Goal: Find contact information: Find contact information

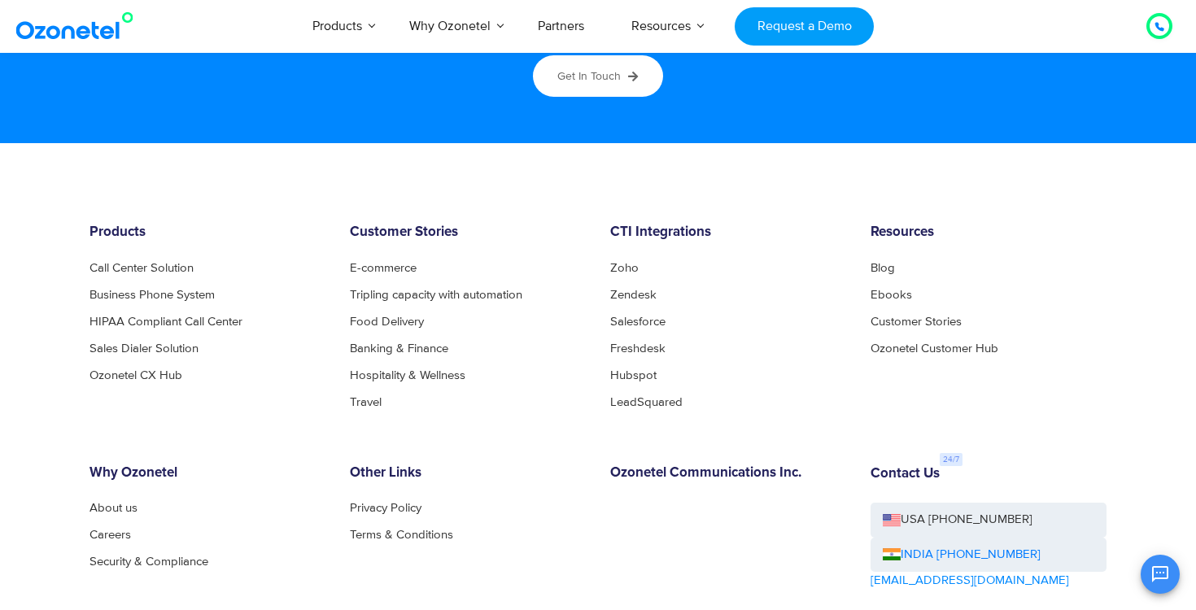
scroll to position [8767, 0]
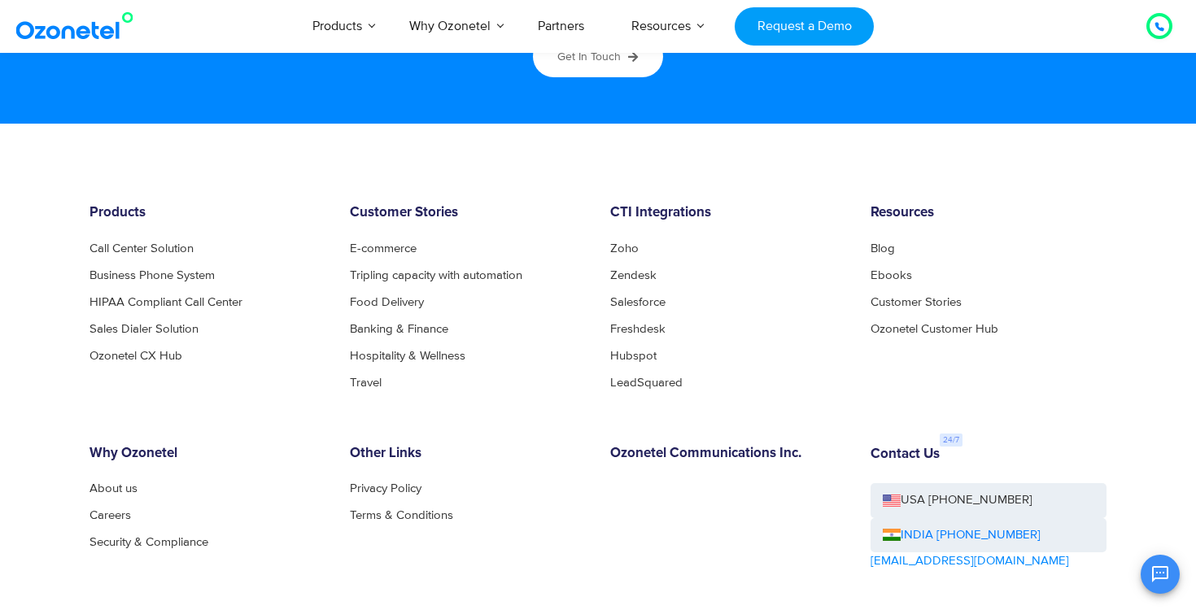
click at [397, 216] on h6 "Customer Stories" at bounding box center [468, 213] width 236 height 16
click at [98, 207] on h6 "Products" at bounding box center [207, 213] width 236 height 16
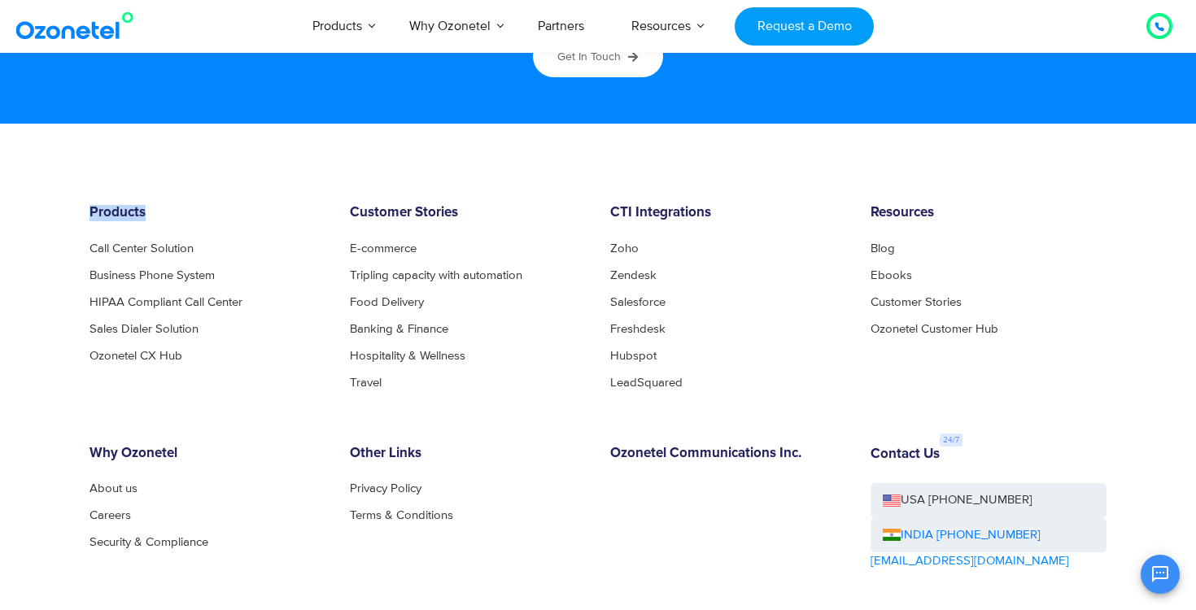
click at [98, 207] on h6 "Products" at bounding box center [207, 213] width 236 height 16
click at [104, 207] on h6 "Products" at bounding box center [207, 213] width 236 height 16
click at [78, 198] on footer "Products Call Center Solution Business Phone System HIPAA Compliant Call Center…" at bounding box center [598, 459] width 1196 height 670
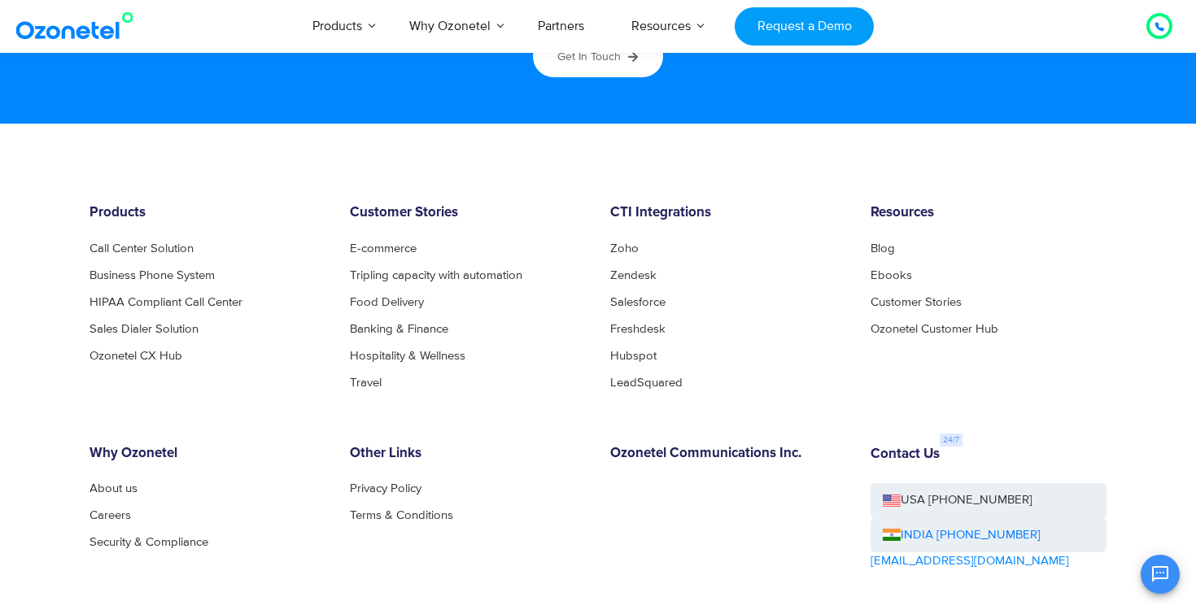
scroll to position [8953, 0]
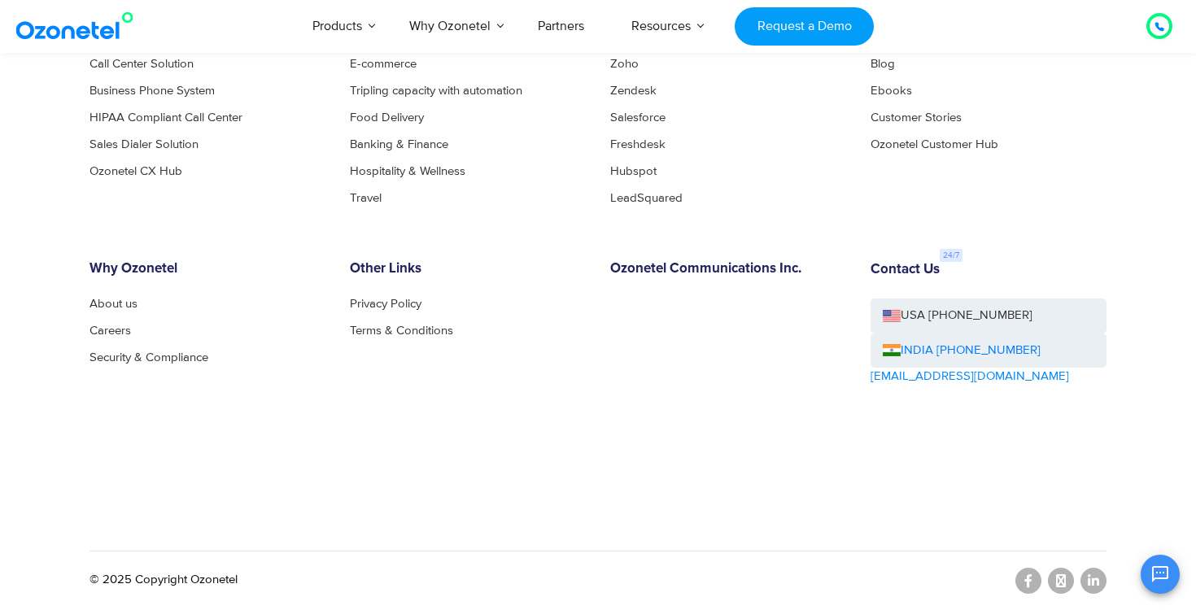
click at [399, 271] on h6 "Other Links" at bounding box center [468, 269] width 236 height 16
click at [304, 271] on h6 "Why Ozonetel" at bounding box center [207, 269] width 236 height 16
click at [150, 270] on h6 "Why Ozonetel" at bounding box center [207, 269] width 236 height 16
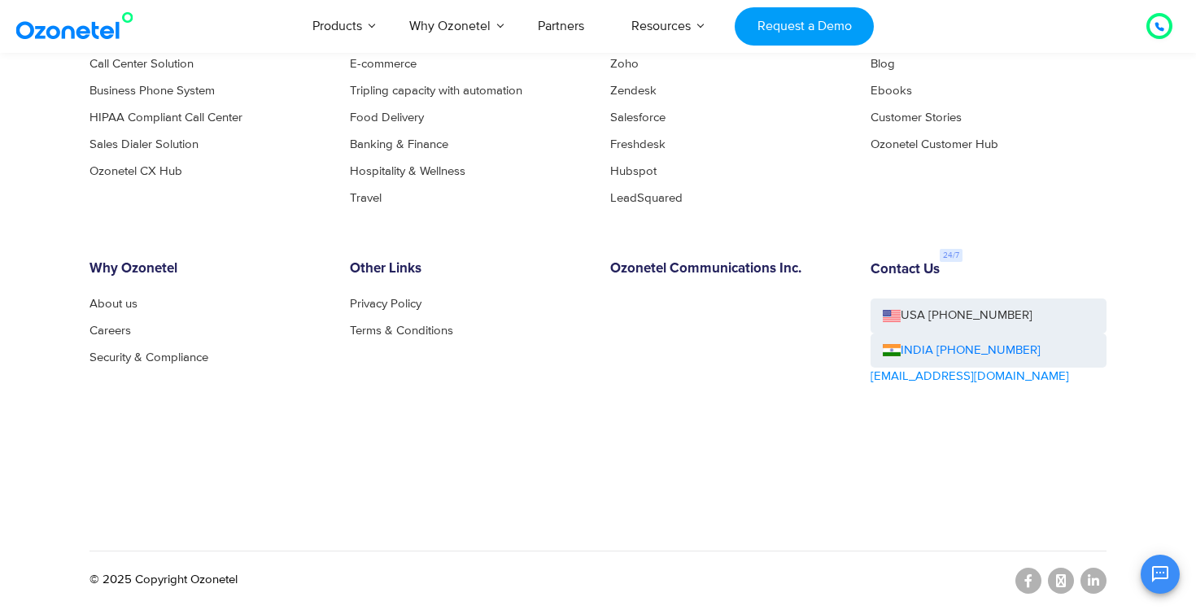
click at [150, 270] on h6 "Why Ozonetel" at bounding box center [207, 269] width 236 height 16
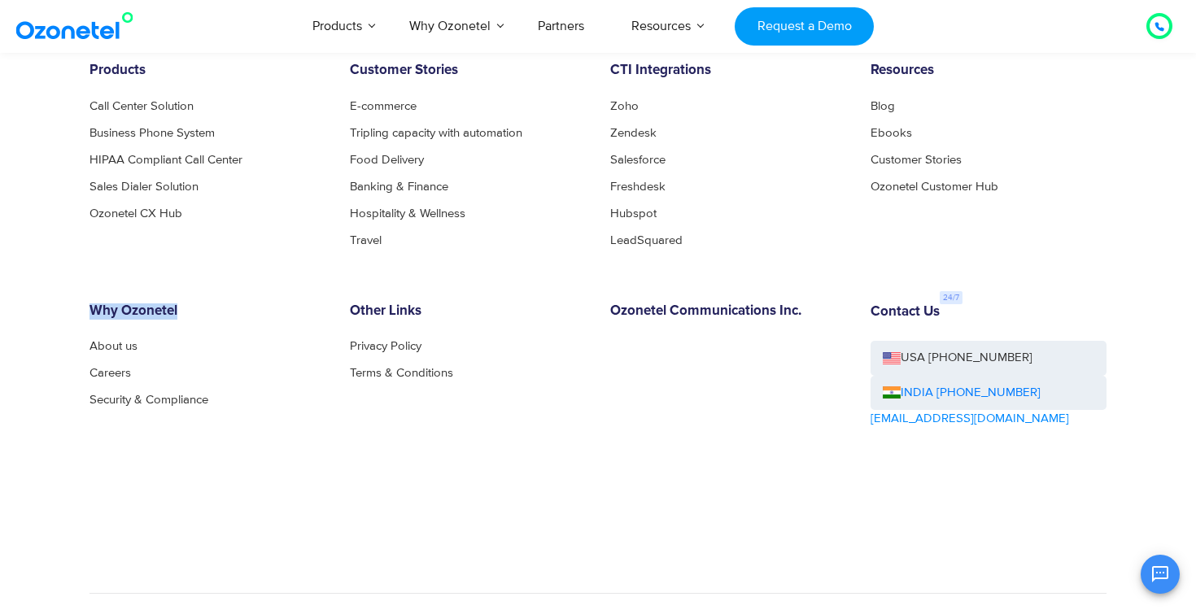
scroll to position [8908, 0]
click at [128, 77] on h6 "Products" at bounding box center [207, 71] width 236 height 16
click at [368, 70] on h6 "Customer Stories" at bounding box center [468, 71] width 236 height 16
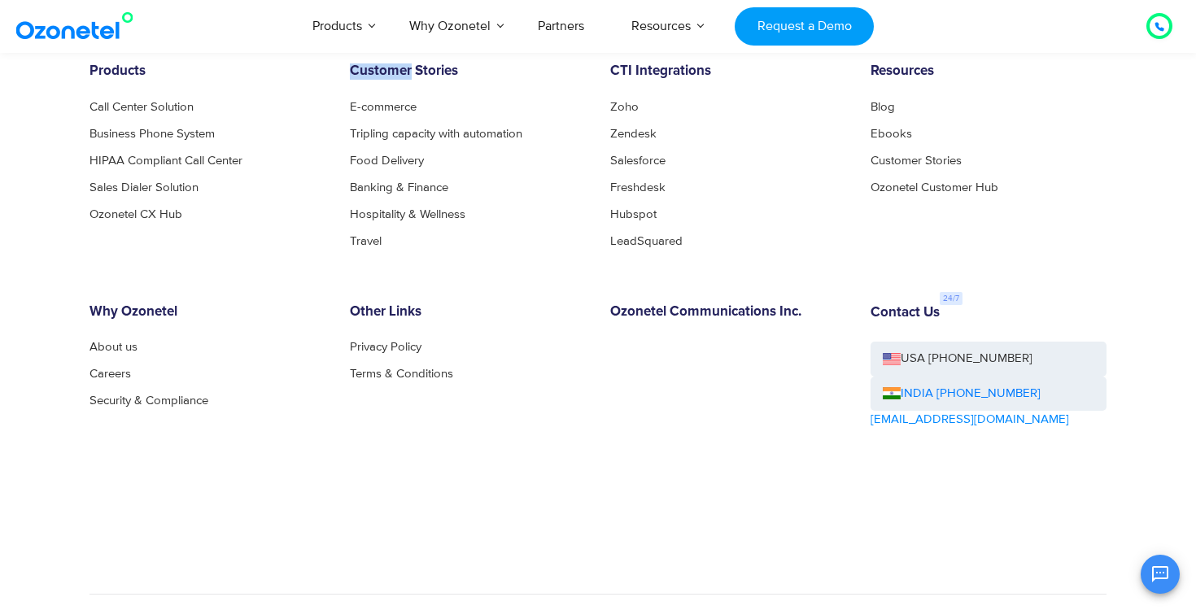
click at [368, 70] on h6 "Customer Stories" at bounding box center [468, 71] width 236 height 16
click at [668, 82] on div "CTI Integrations Zoho Zendesk Salesforce Freshdesk Hubspot LeadSquared" at bounding box center [728, 154] width 260 height 183
click at [695, 78] on h6 "CTI Integrations" at bounding box center [728, 71] width 236 height 16
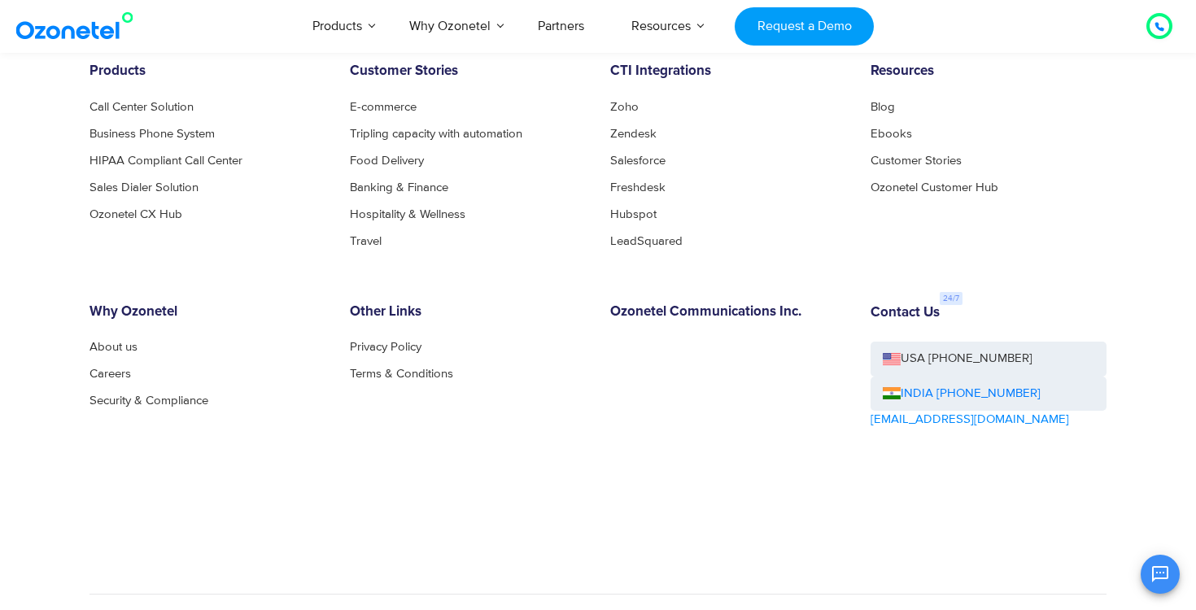
click at [695, 78] on h6 "CTI Integrations" at bounding box center [728, 71] width 236 height 16
click at [104, 71] on h6 "Products" at bounding box center [207, 71] width 236 height 16
click at [1154, 578] on icon "Open chat" at bounding box center [1160, 574] width 16 height 16
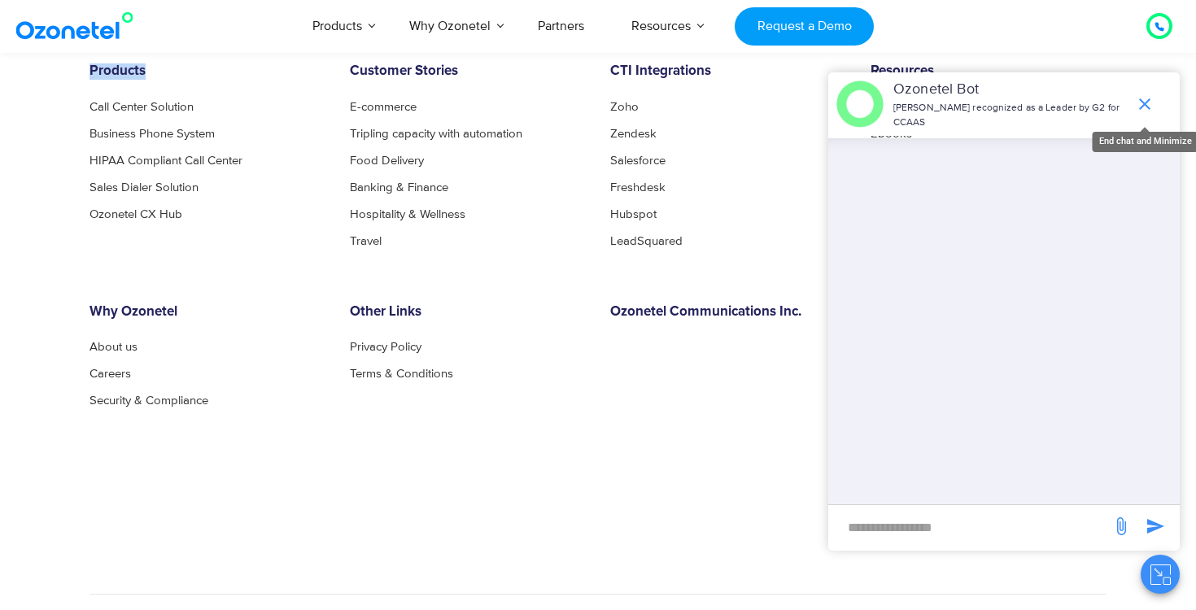
click at [1147, 105] on icon "end chat or minimize" at bounding box center [1145, 104] width 20 height 20
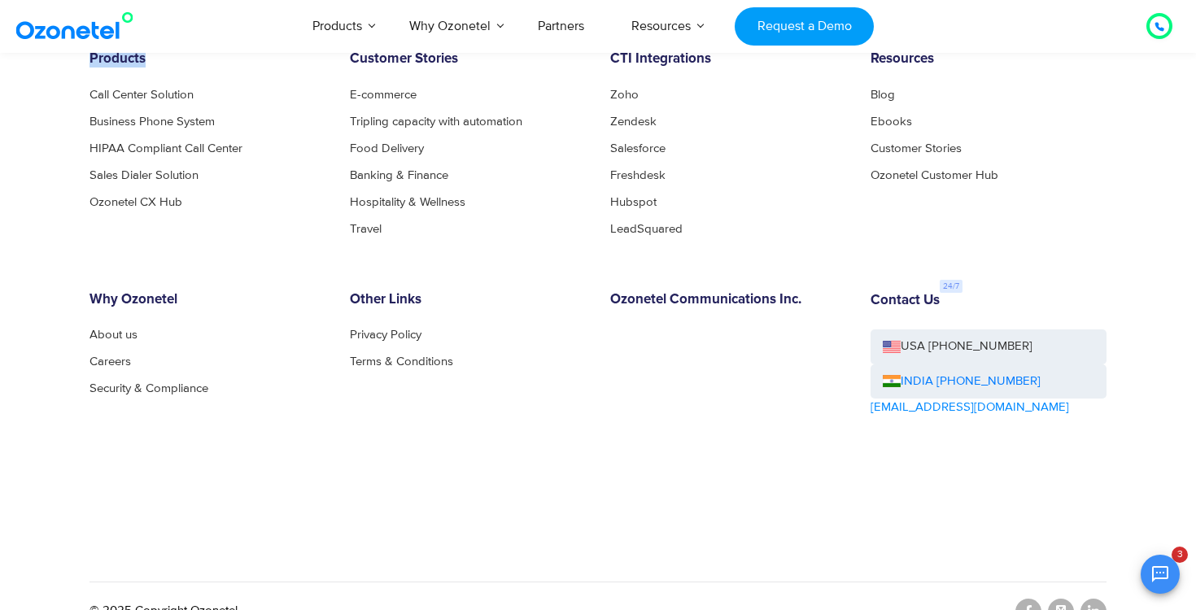
scroll to position [8953, 0]
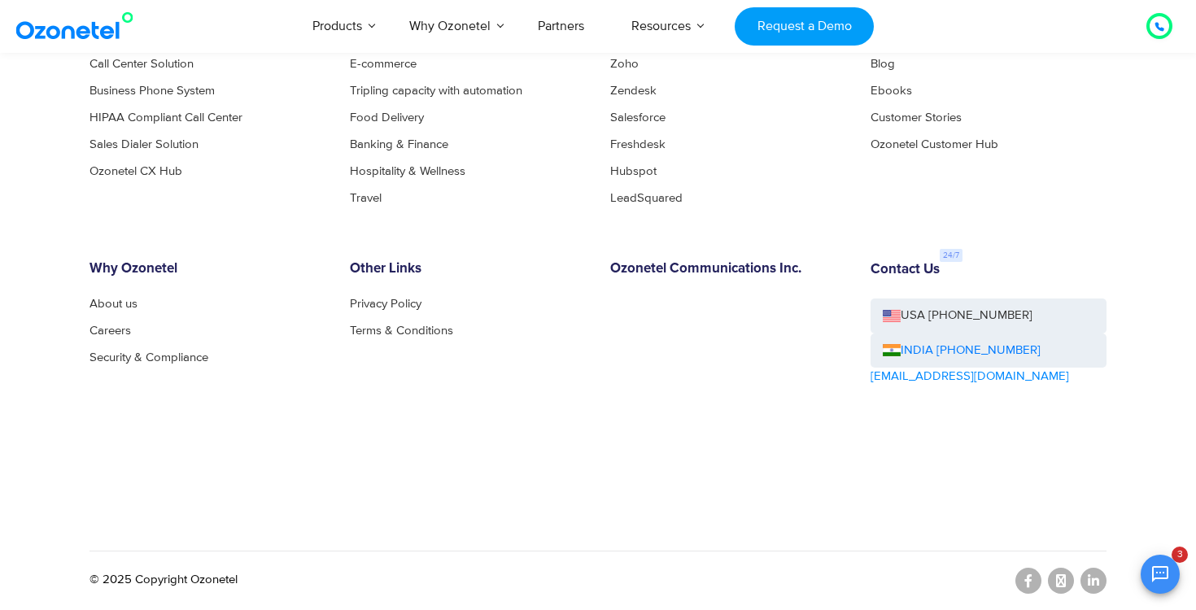
click at [1094, 582] on div "OK Ozonetel Bot Ozonetel recognized as a Leader by G2 for CCAAS Hey there ! 👋 I…" at bounding box center [1003, 572] width 351 height 43
click at [1099, 556] on div "OK Ozonetel Bot Ozonetel recognized as a Leader by G2 for CCAAS Hey there ! 👋 I…" at bounding box center [1003, 572] width 351 height 43
click at [948, 472] on div "Contact Us USA [PHONE_NUMBER] INDIA [PHONE_NUMBER] [EMAIL_ADDRESS][DOMAIN_NAME]" at bounding box center [988, 369] width 260 height 216
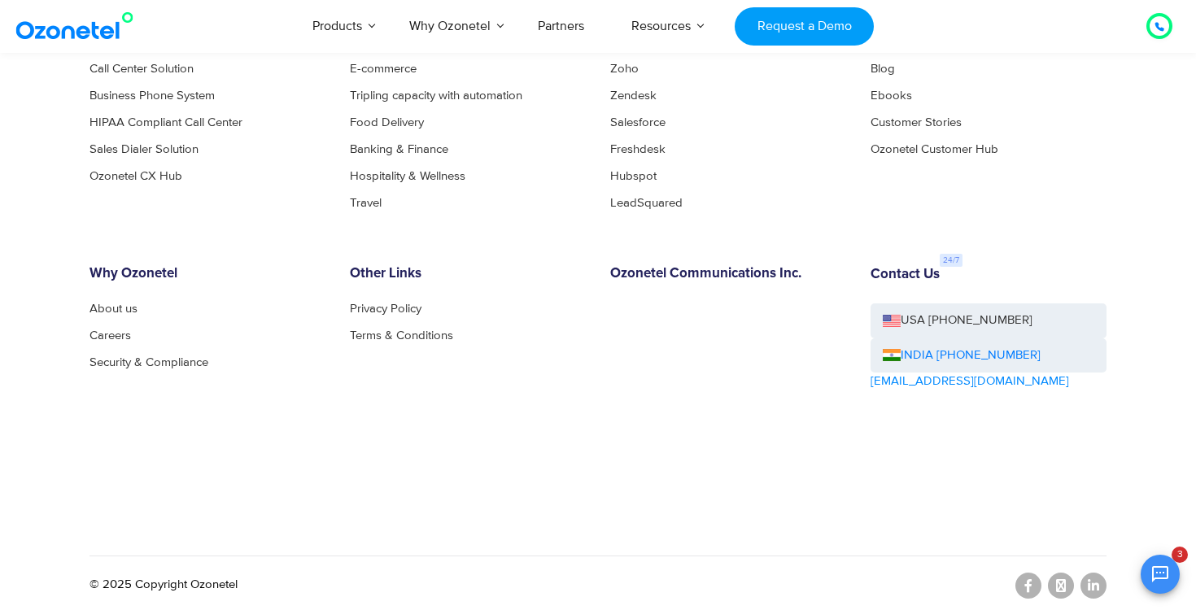
scroll to position [8946, 0]
click at [1068, 460] on div "Contact Us USA [PHONE_NUMBER] INDIA [PHONE_NUMBER] [EMAIL_ADDRESS][DOMAIN_NAME]" at bounding box center [988, 375] width 260 height 216
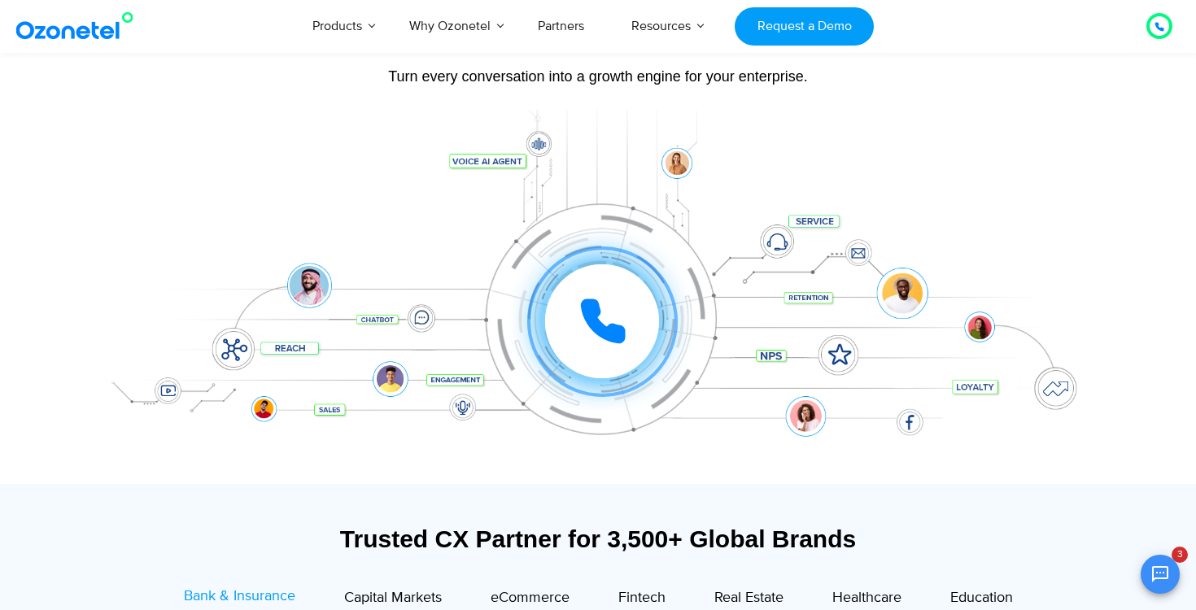
scroll to position [0, 0]
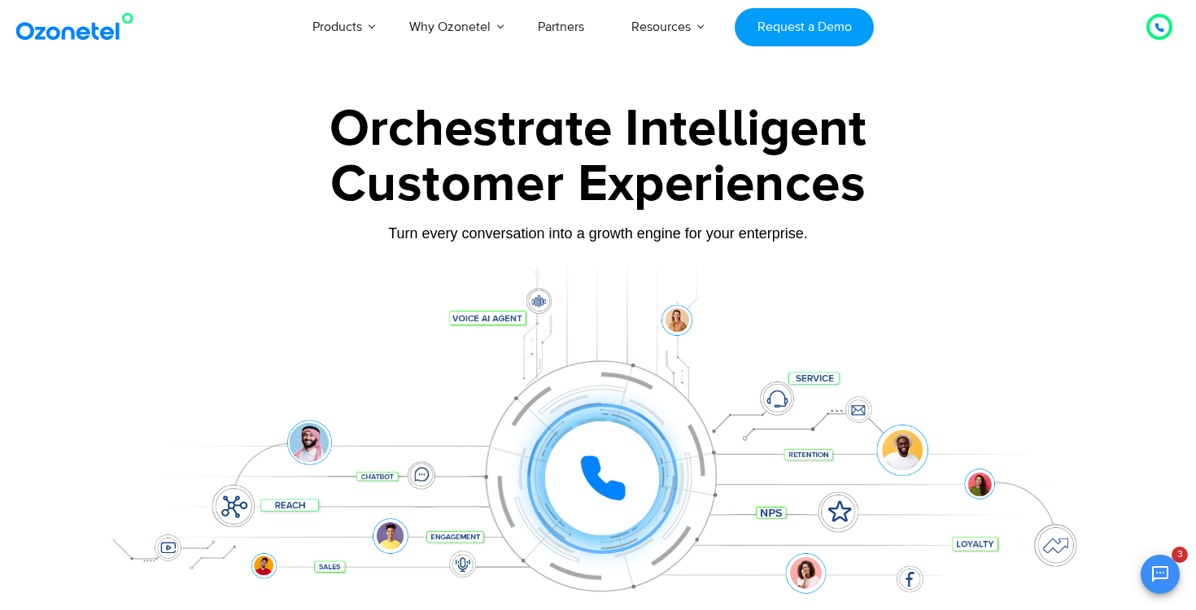
click at [99, 36] on img at bounding box center [78, 26] width 132 height 29
click at [125, 24] on img at bounding box center [78, 26] width 132 height 29
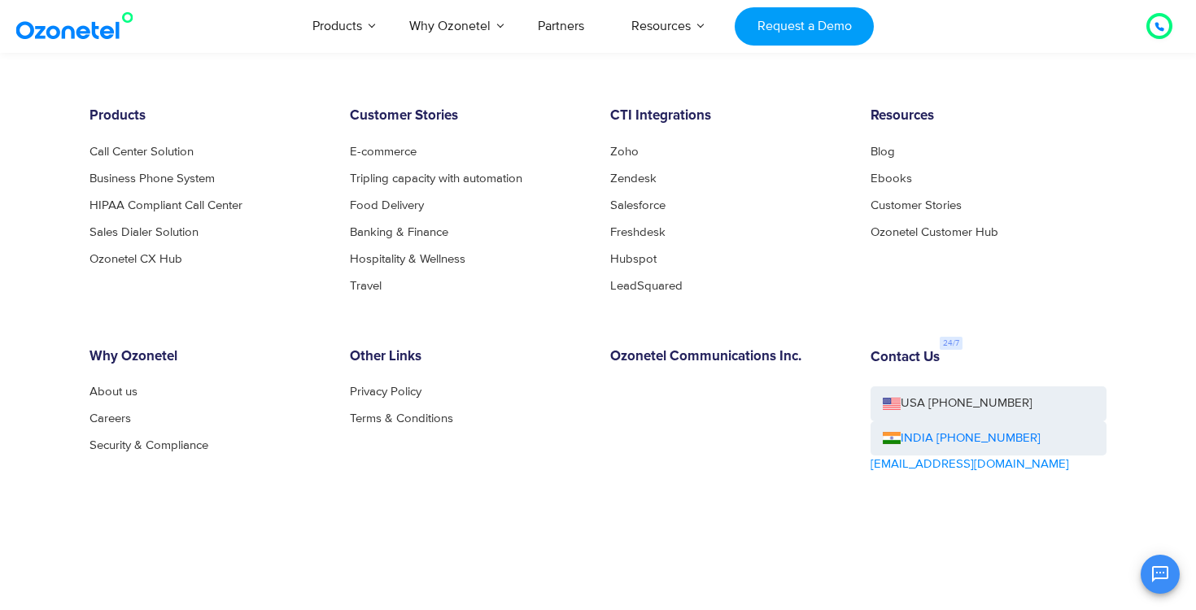
scroll to position [8953, 0]
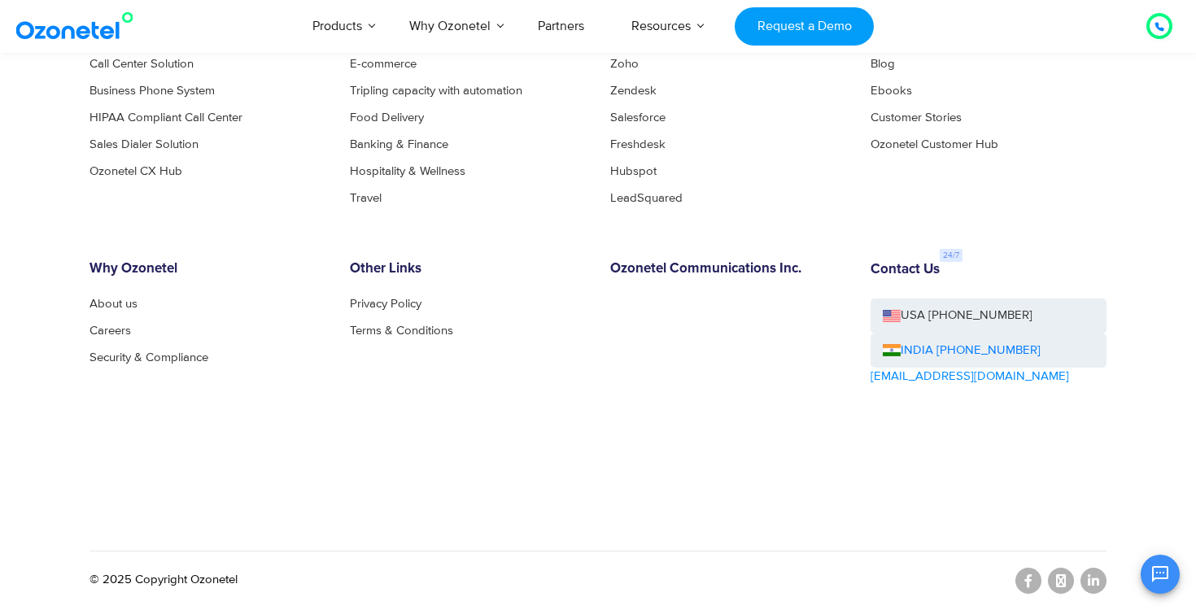
click at [1088, 503] on div "Products Call Center Solution Business Phone System HIPAA Compliant Call Center…" at bounding box center [597, 276] width 1041 height 513
click at [919, 476] on div "Contact Us USA +1-408-440-5445 INDIA +1800-123-150150 sales@ozonetel.com" at bounding box center [988, 369] width 260 height 216
click at [1092, 578] on div "OK Ozonetel Bot Ozonetel recognized as a Leader by G2 for CCAAS Before we get s…" at bounding box center [1003, 572] width 351 height 43
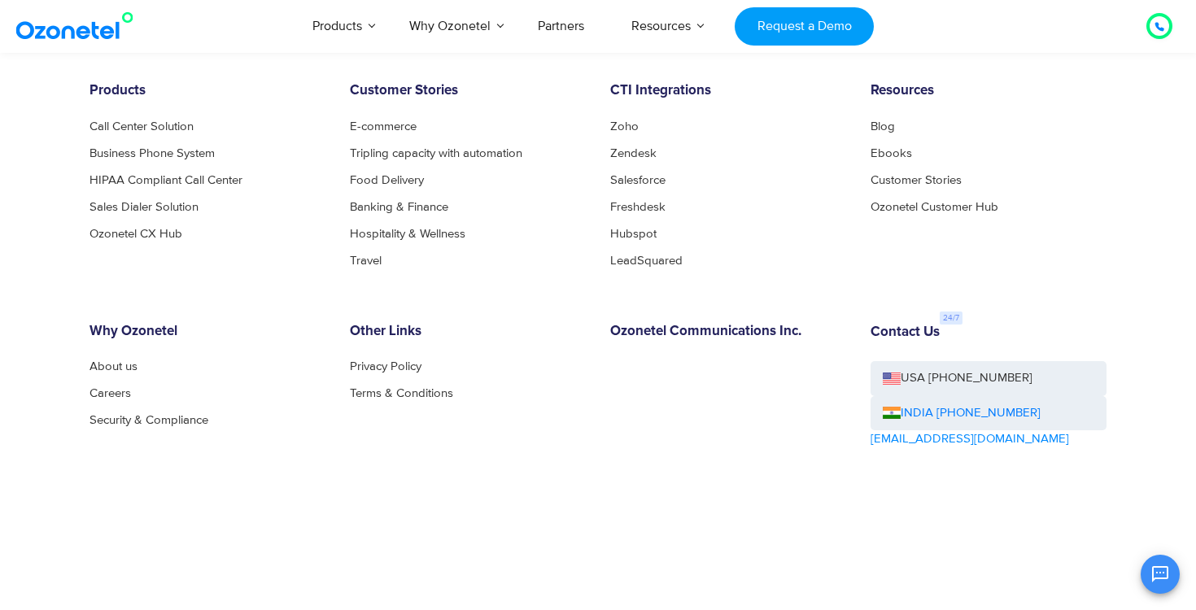
scroll to position [8885, 0]
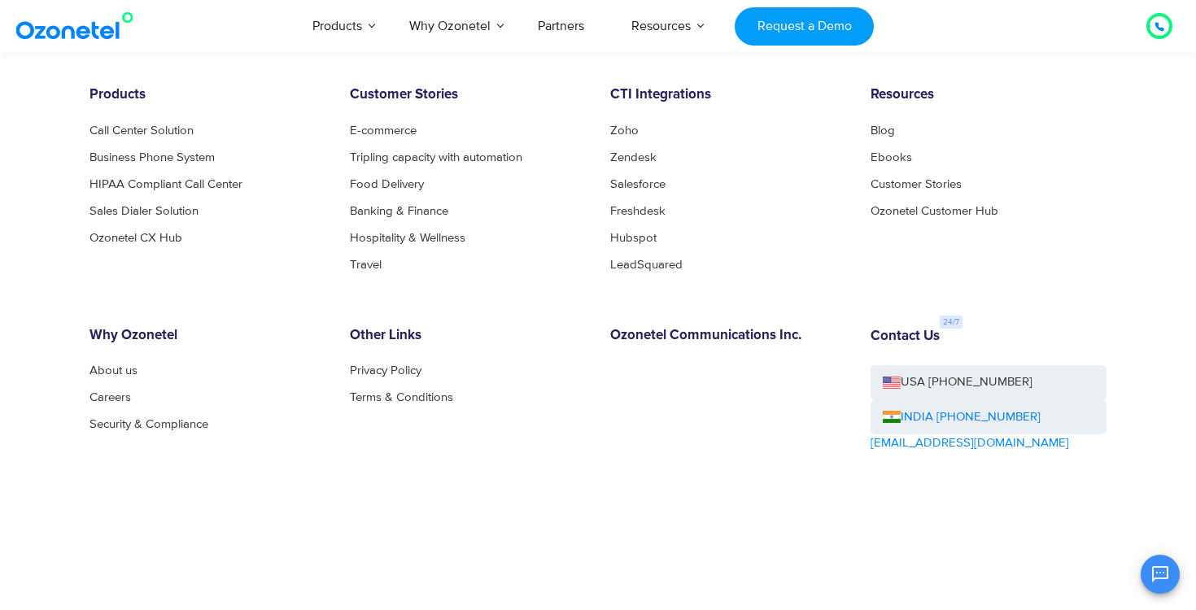
click at [1044, 564] on div "OK Ozonetel Bot Ozonetel recognized as a Leader by G2 for CCAAS Before we get s…" at bounding box center [1003, 572] width 351 height 43
